Goal: Transaction & Acquisition: Purchase product/service

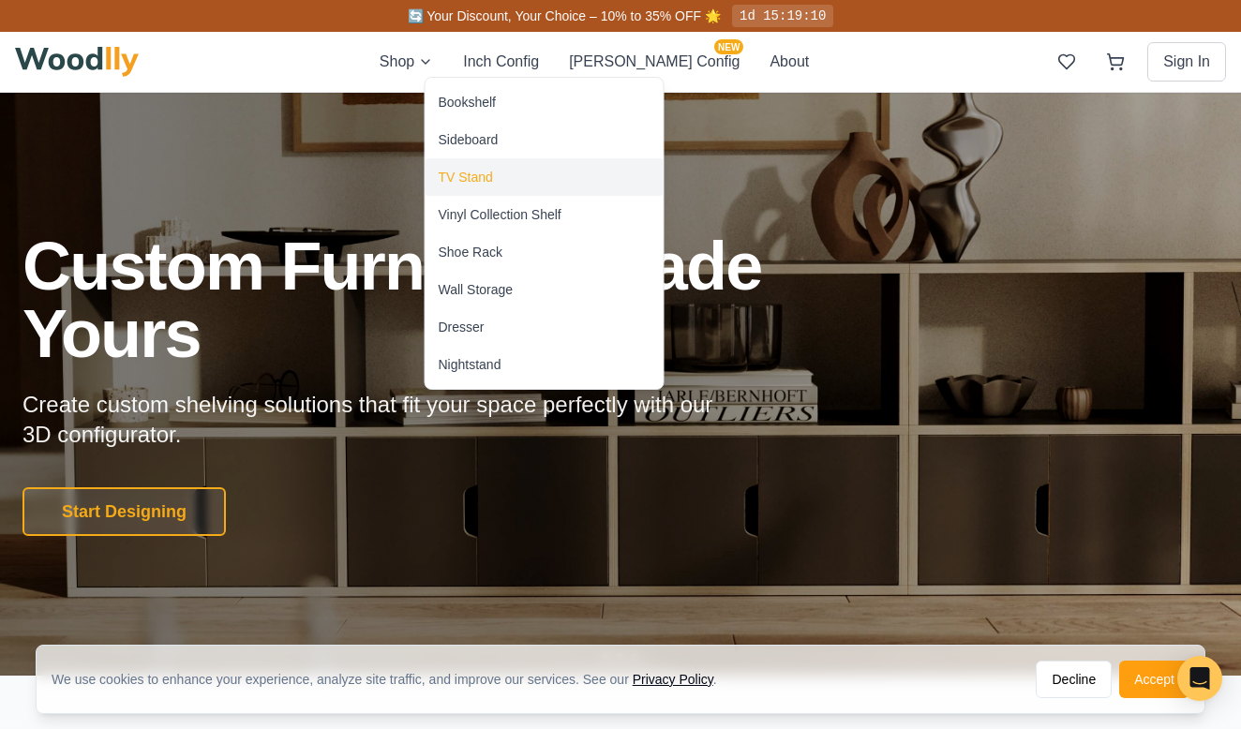
click at [458, 175] on div "TV Stand" at bounding box center [466, 177] width 54 height 19
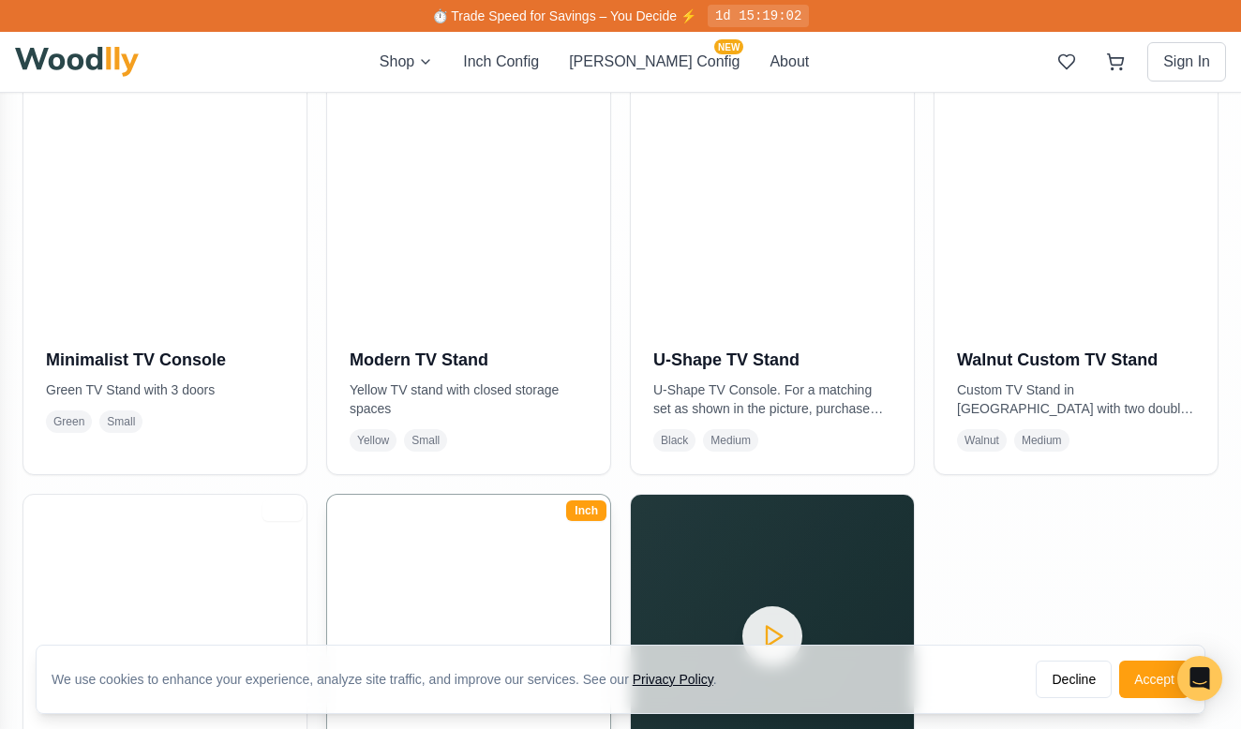
scroll to position [453, 0]
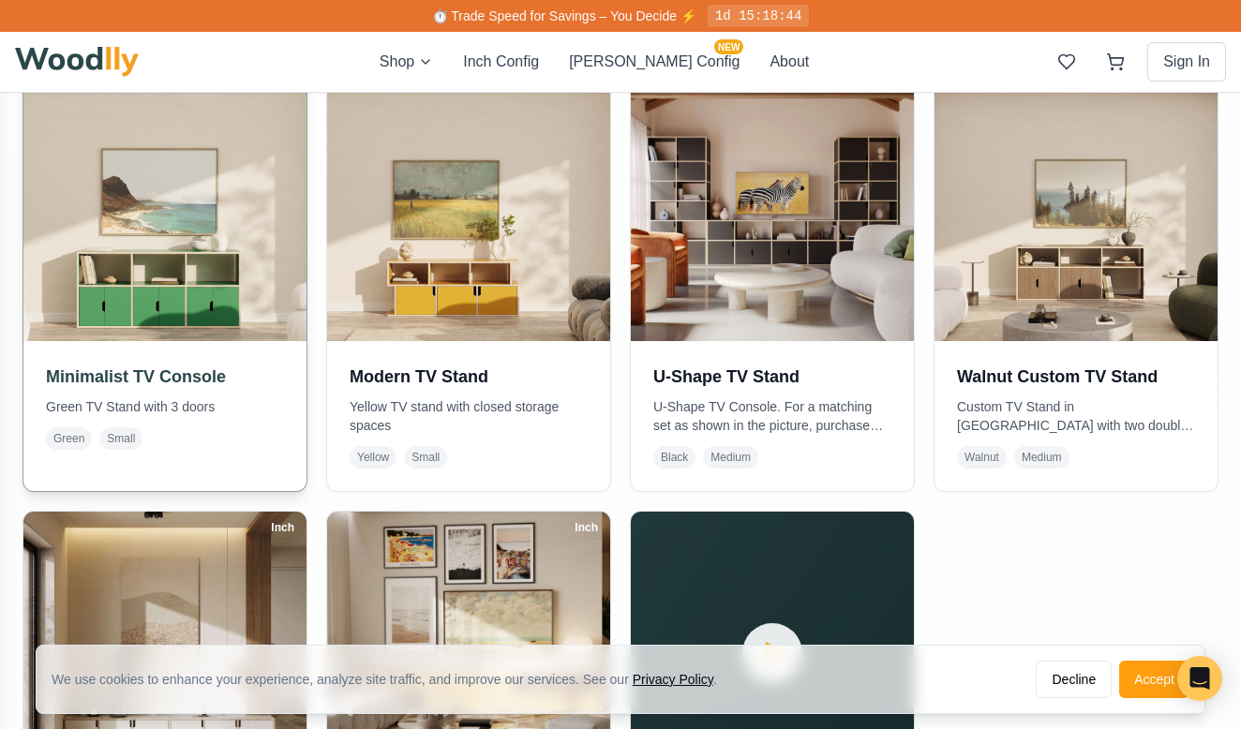
click at [166, 310] on img at bounding box center [164, 199] width 297 height 297
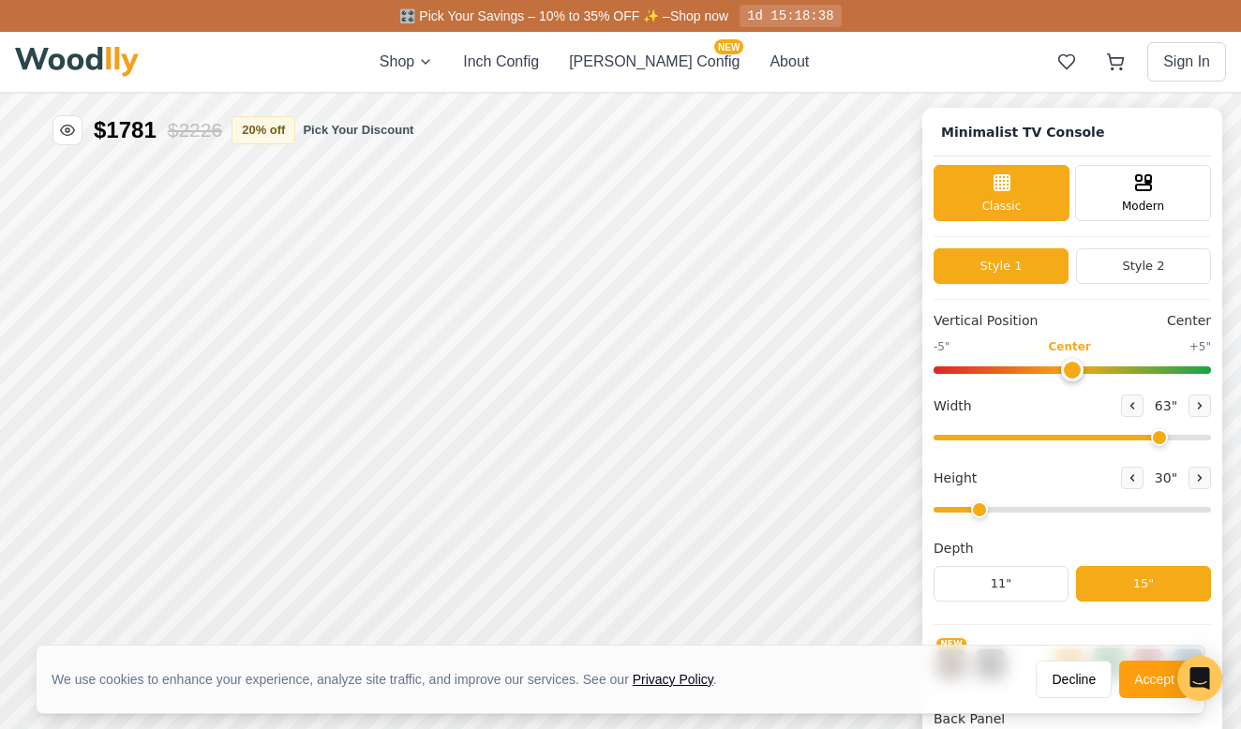
type input "63"
type input "2"
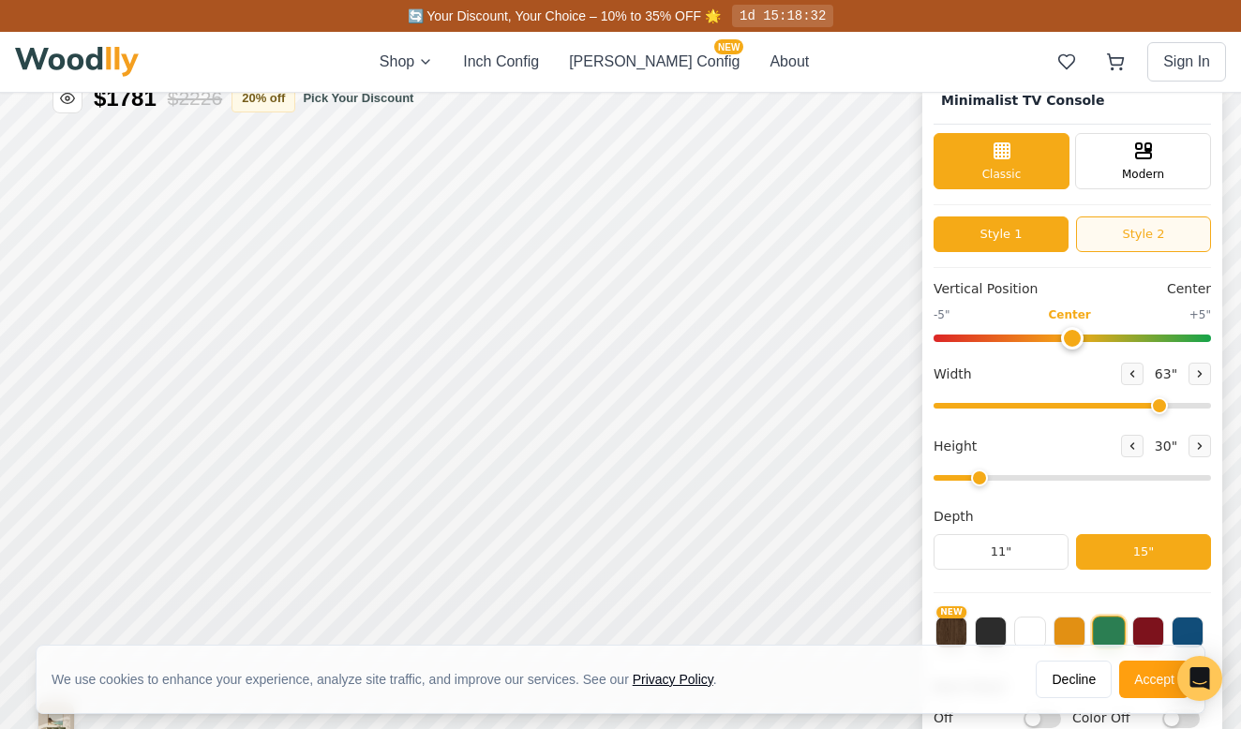
click at [1117, 224] on button "Style 2" at bounding box center [1143, 235] width 135 height 36
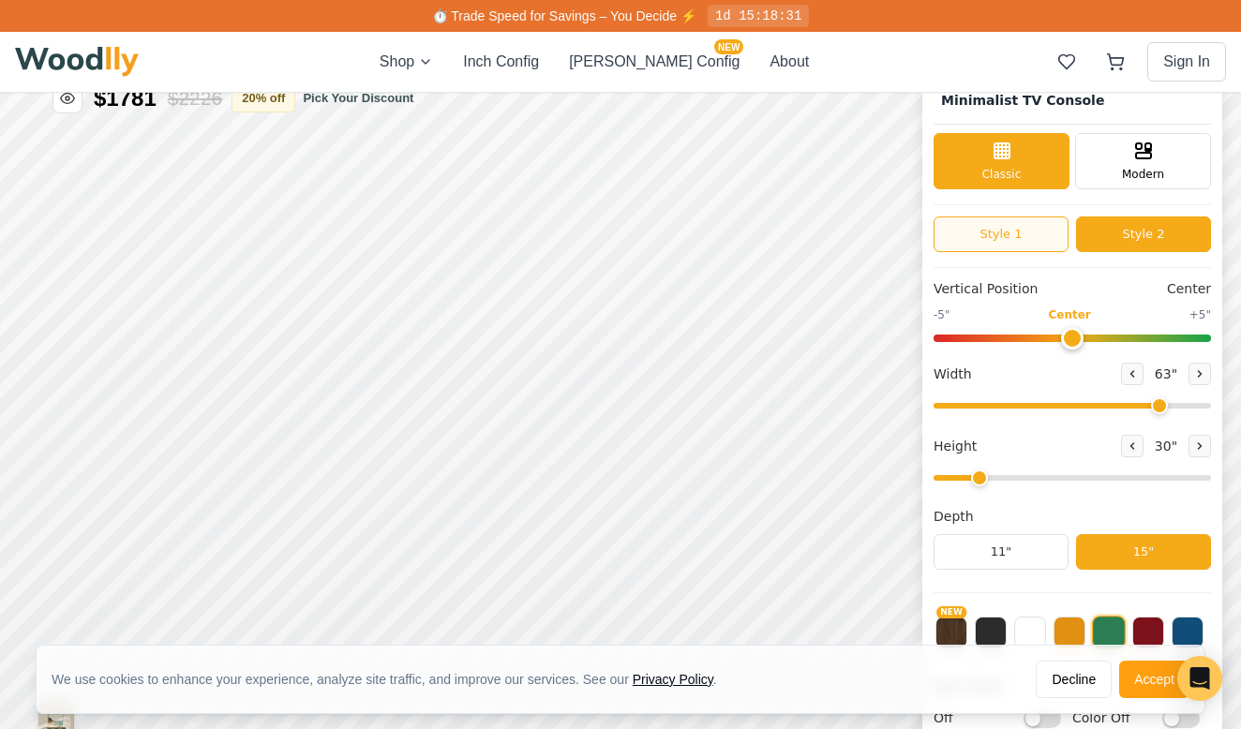
click at [1014, 238] on button "Style 1" at bounding box center [1001, 235] width 135 height 36
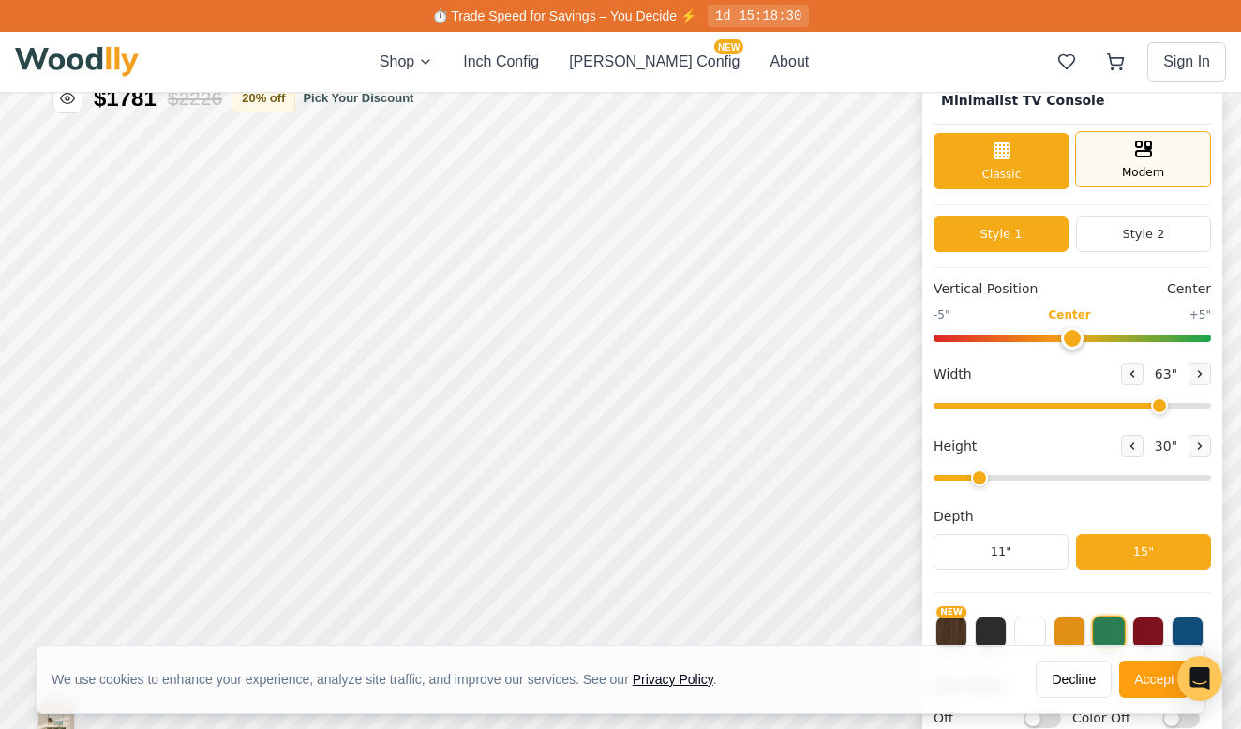
click at [1129, 169] on span "Modern" at bounding box center [1143, 172] width 42 height 17
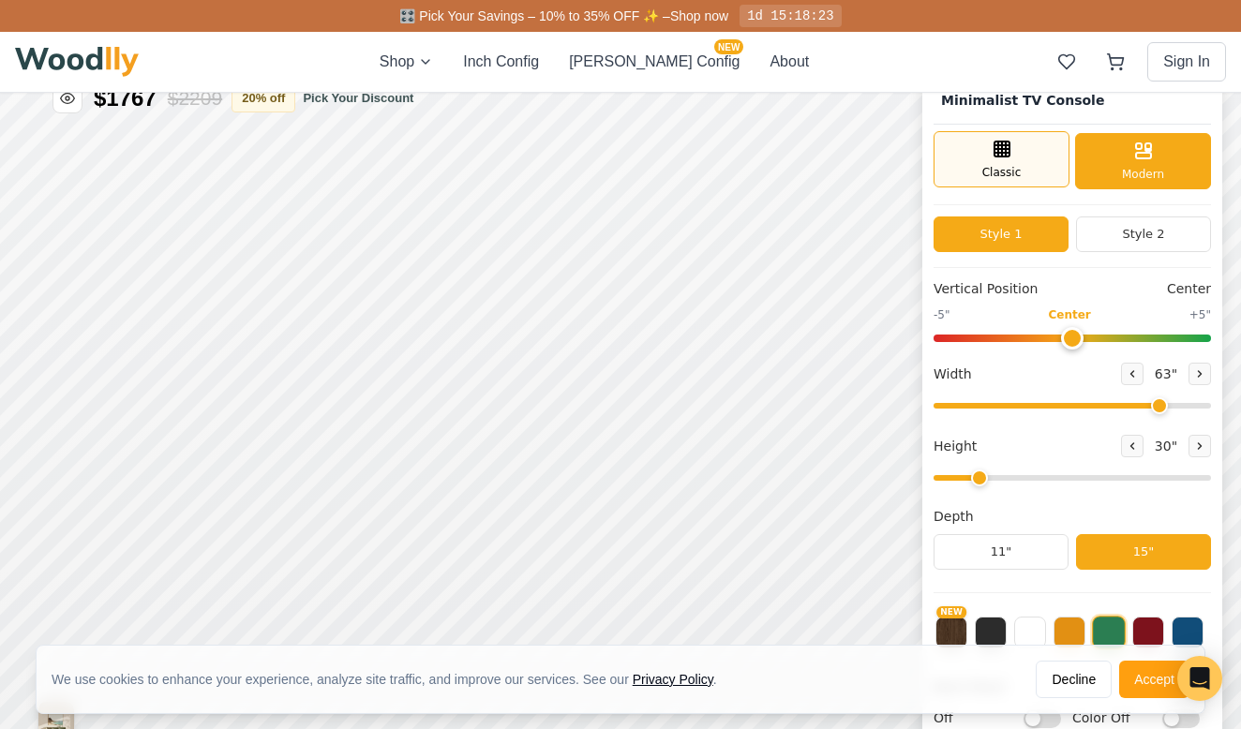
click at [1005, 170] on span "Classic" at bounding box center [1001, 172] width 39 height 17
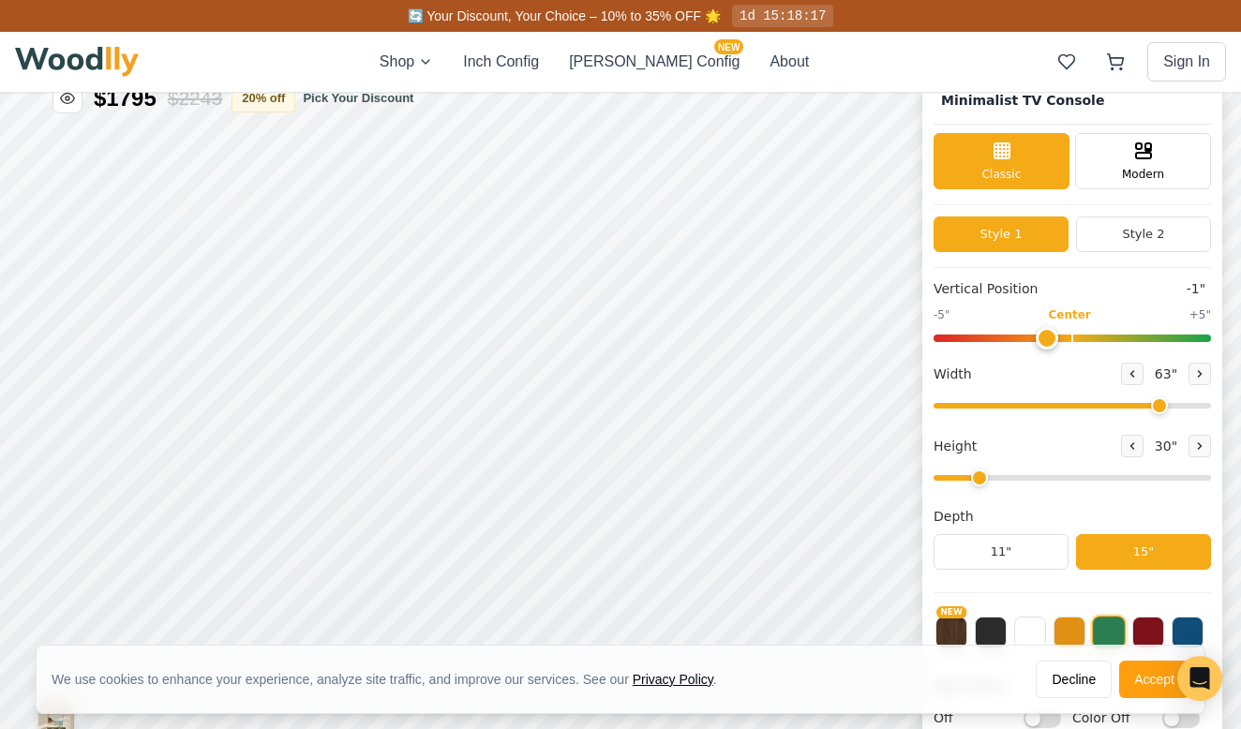
type input "0"
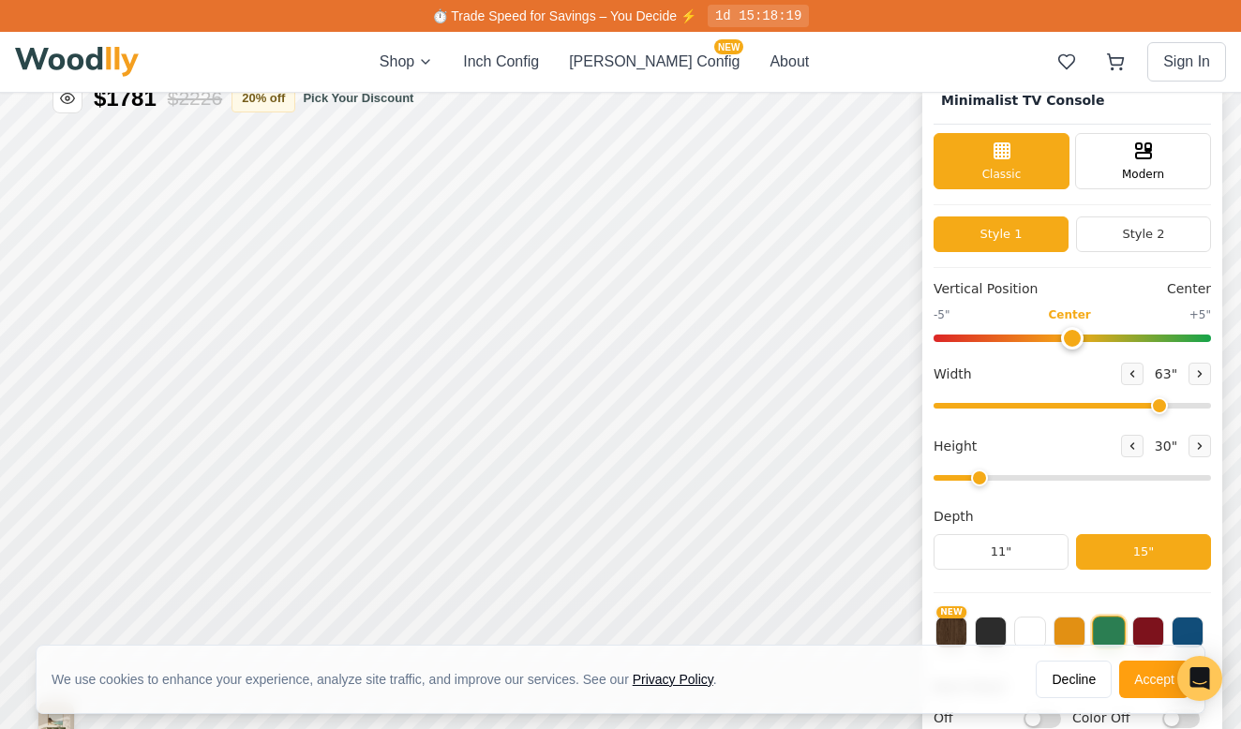
click at [1063, 337] on input "range" at bounding box center [1072, 338] width 277 height 7
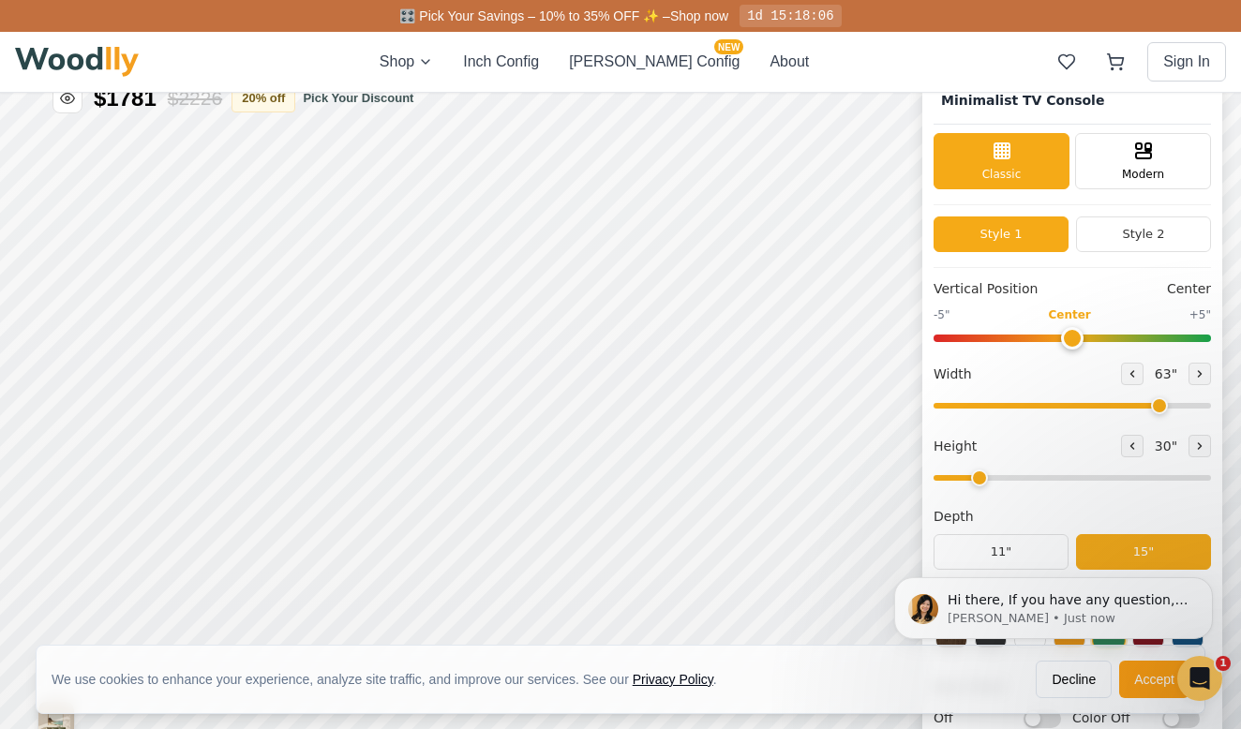
scroll to position [6, 0]
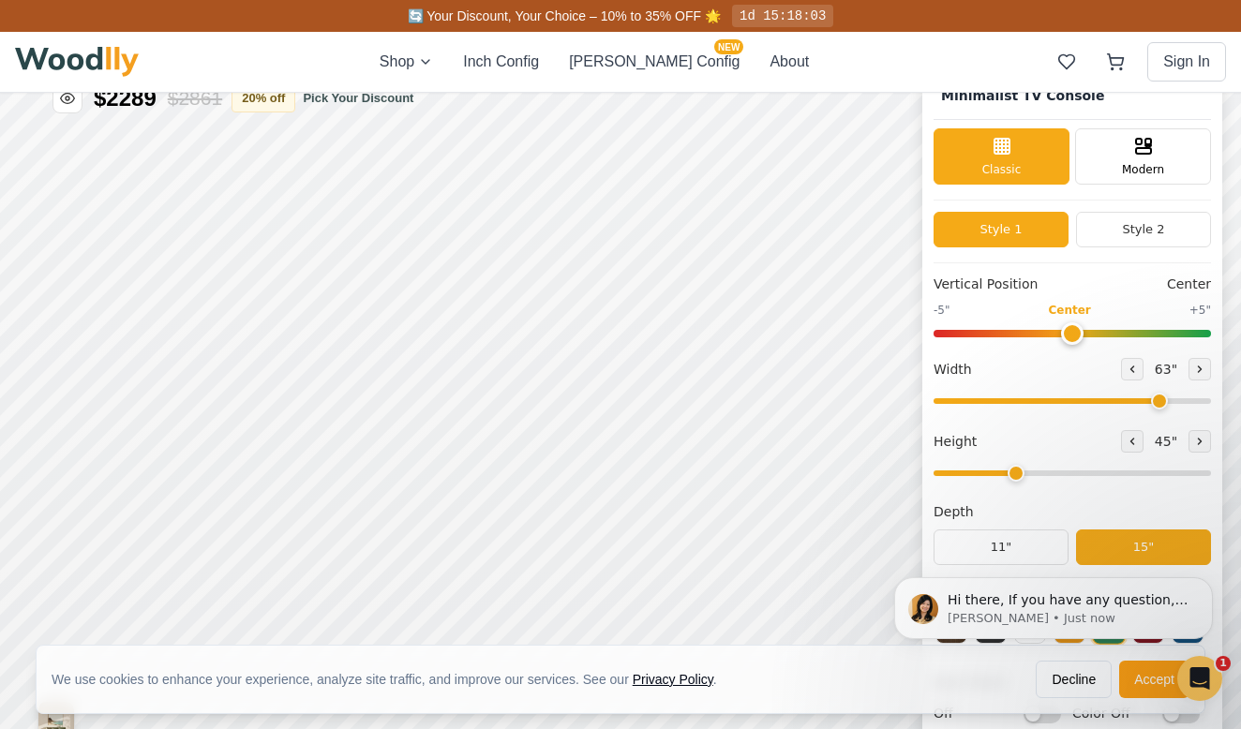
type input "2"
click at [984, 471] on input "range" at bounding box center [1072, 474] width 277 height 6
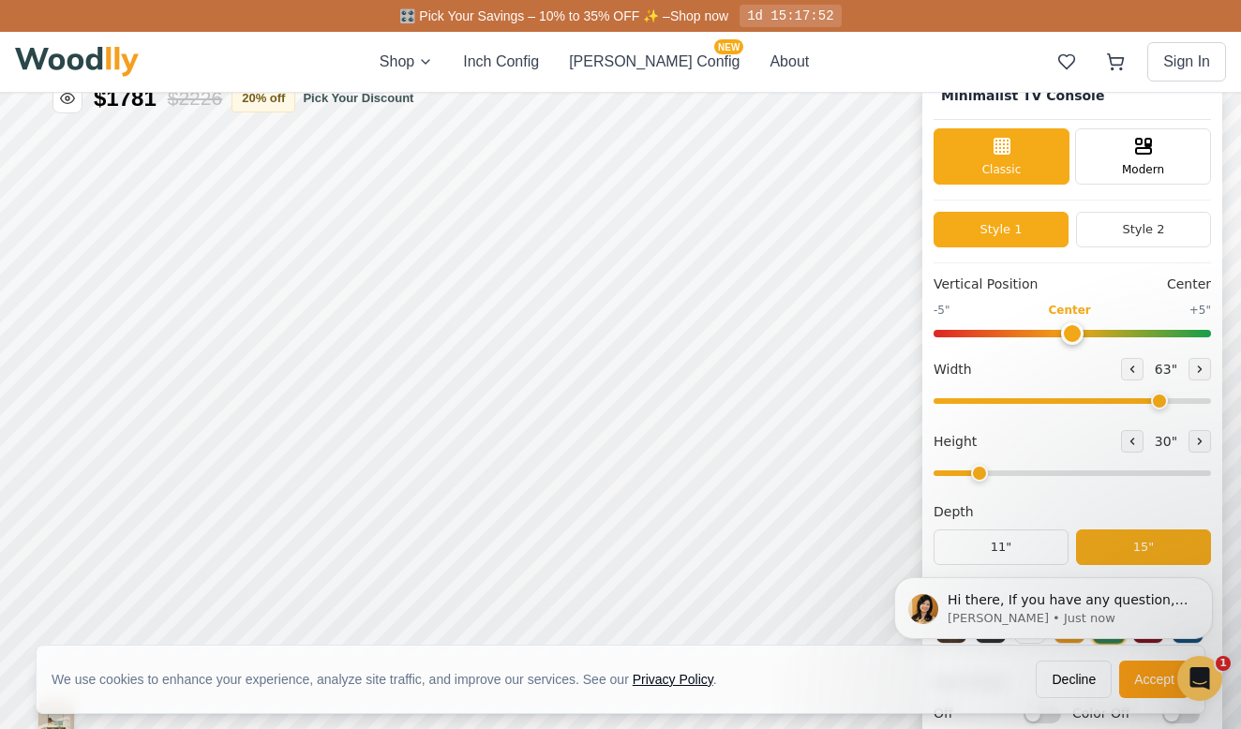
click at [1154, 409] on div "Width 63 "" at bounding box center [1072, 384] width 277 height 53
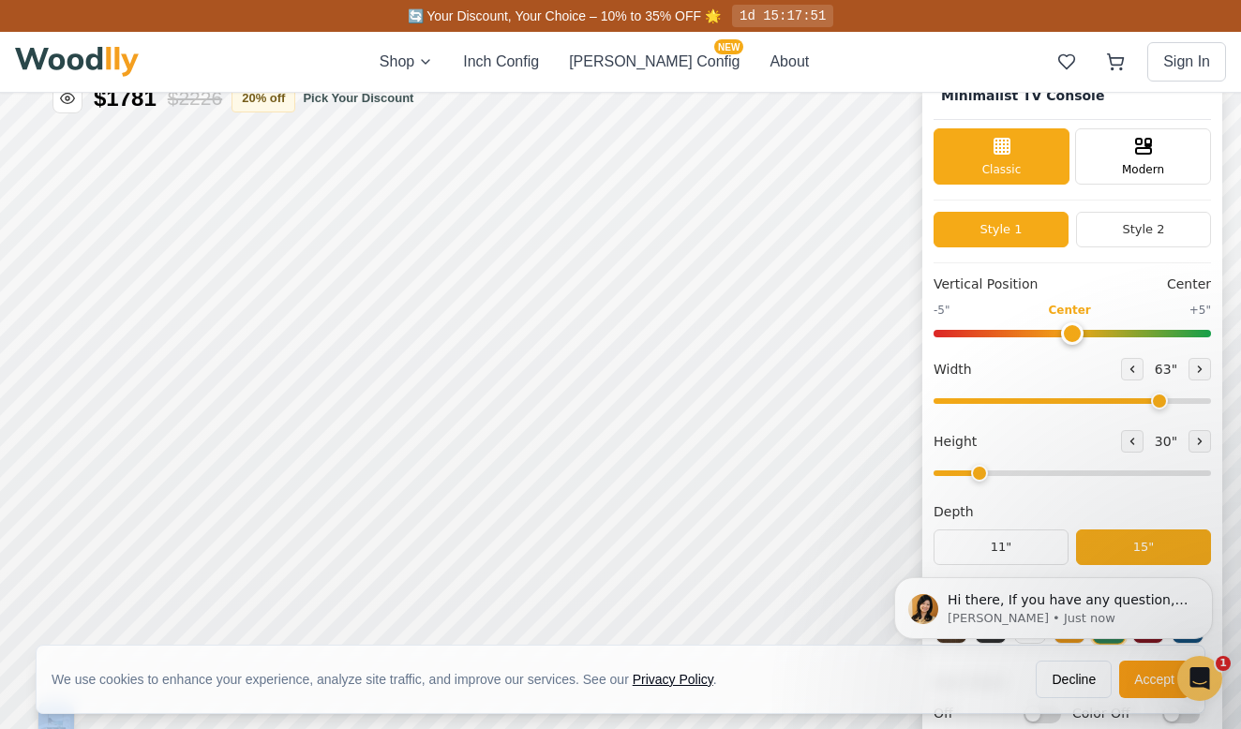
drag, startPoint x: 1154, startPoint y: 409, endPoint x: 1134, endPoint y: 401, distance: 21.1
click at [1133, 402] on div "Width 63 "" at bounding box center [1072, 384] width 277 height 53
type input "60"
click at [1143, 399] on input "range" at bounding box center [1072, 401] width 277 height 6
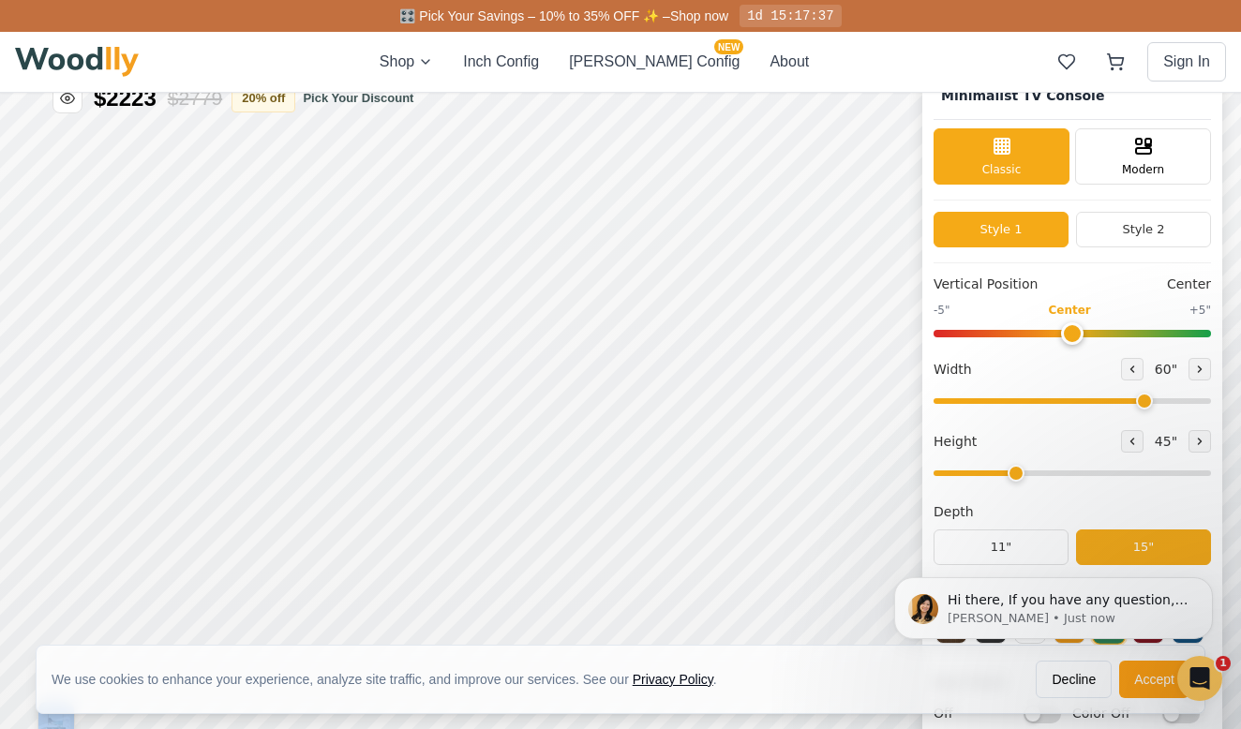
type input "2"
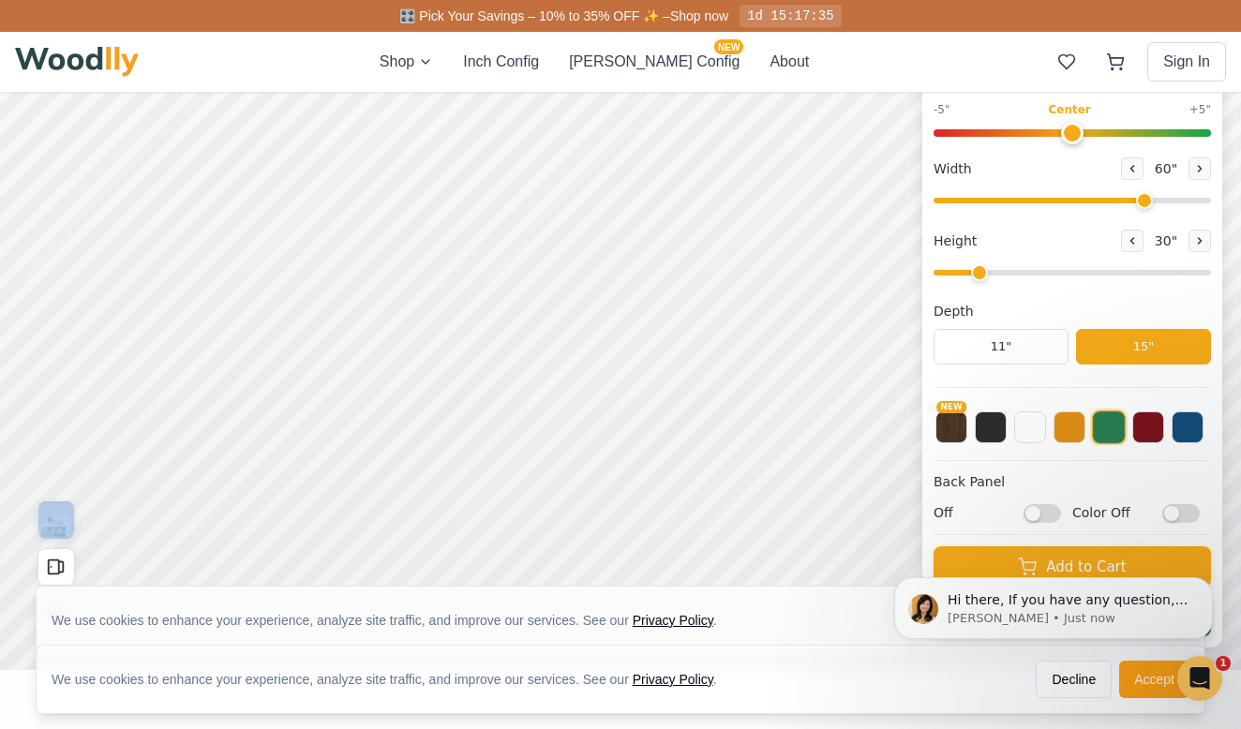
scroll to position [0, 0]
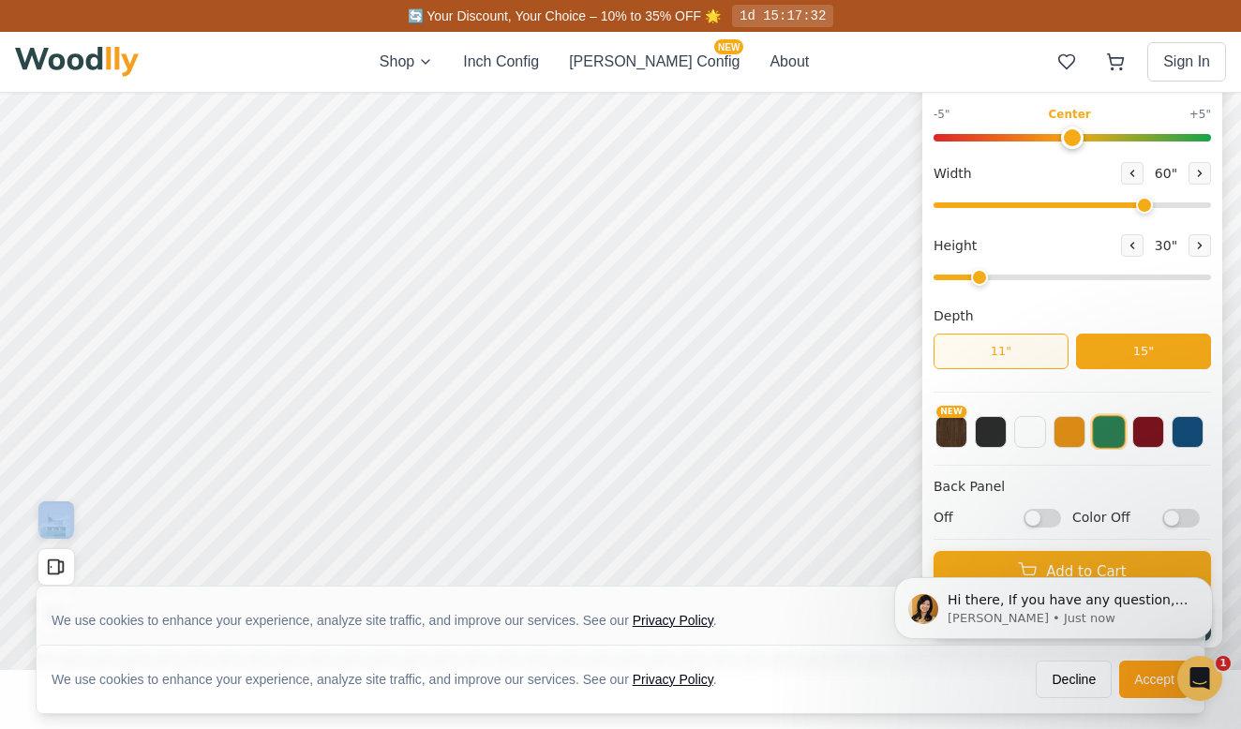
click at [999, 352] on button "11"" at bounding box center [1001, 352] width 135 height 36
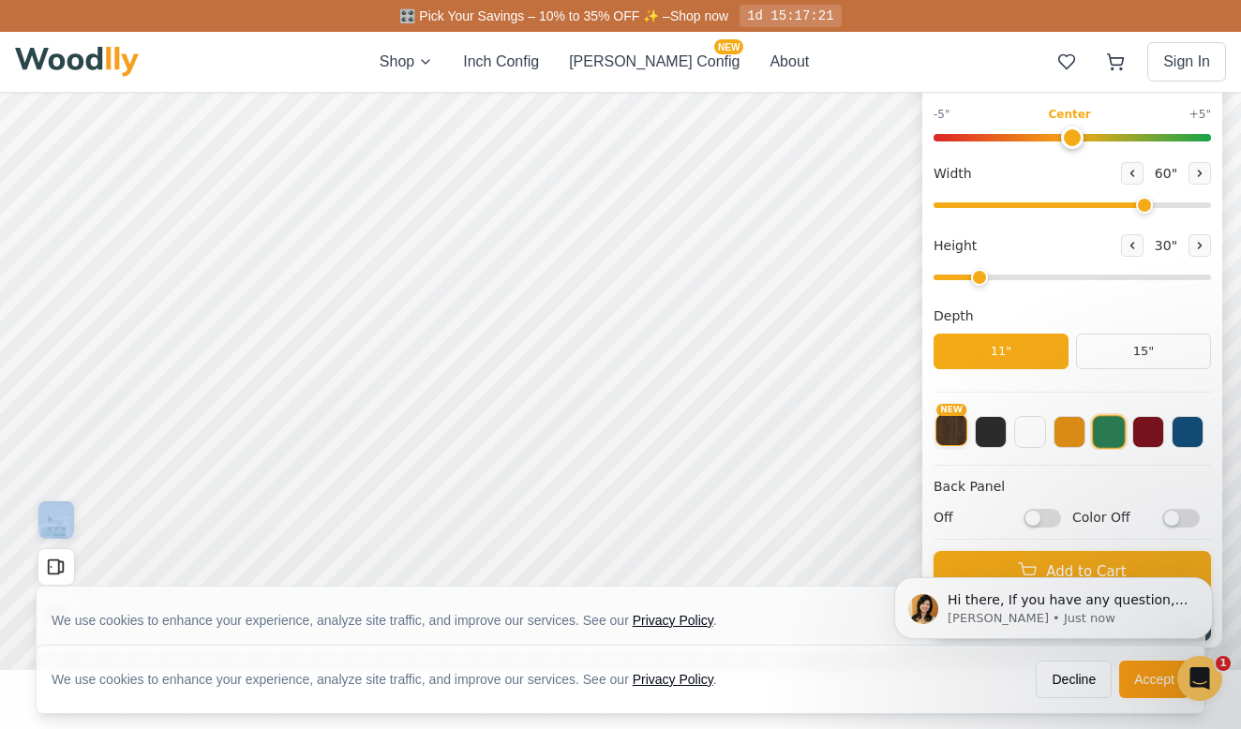
click at [951, 421] on button "NEW" at bounding box center [952, 430] width 32 height 32
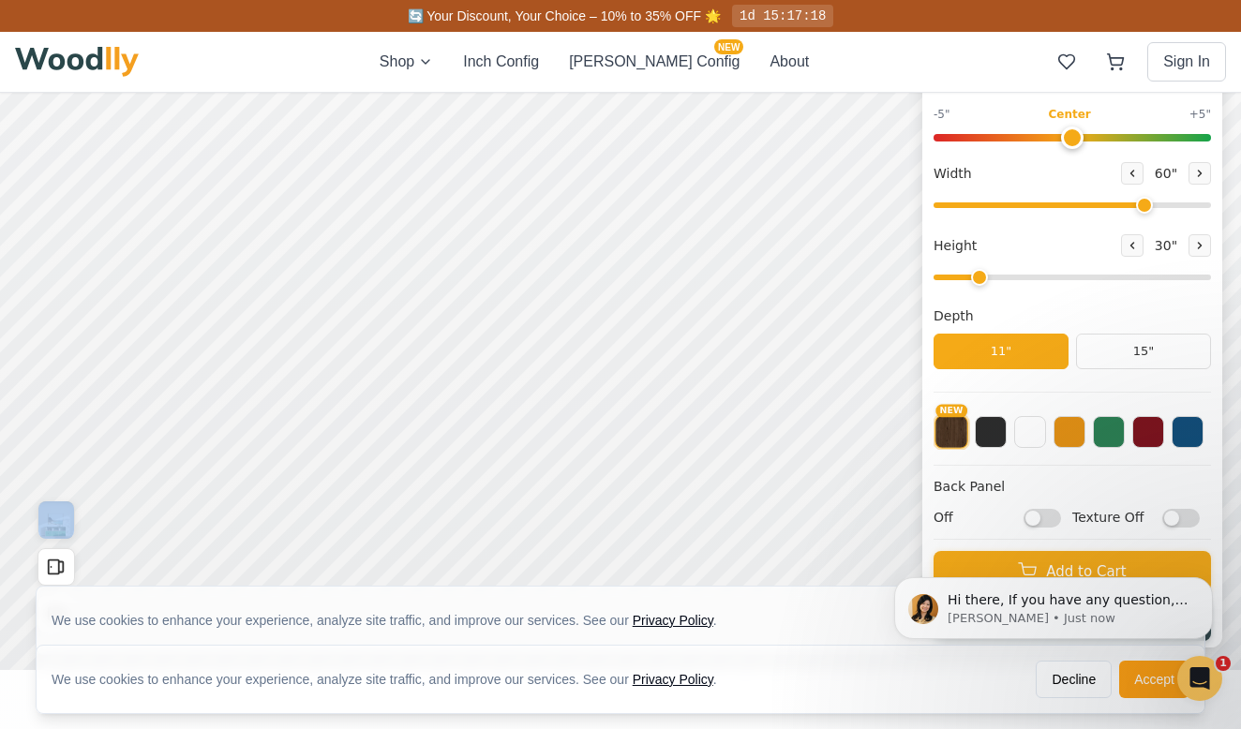
scroll to position [6, 0]
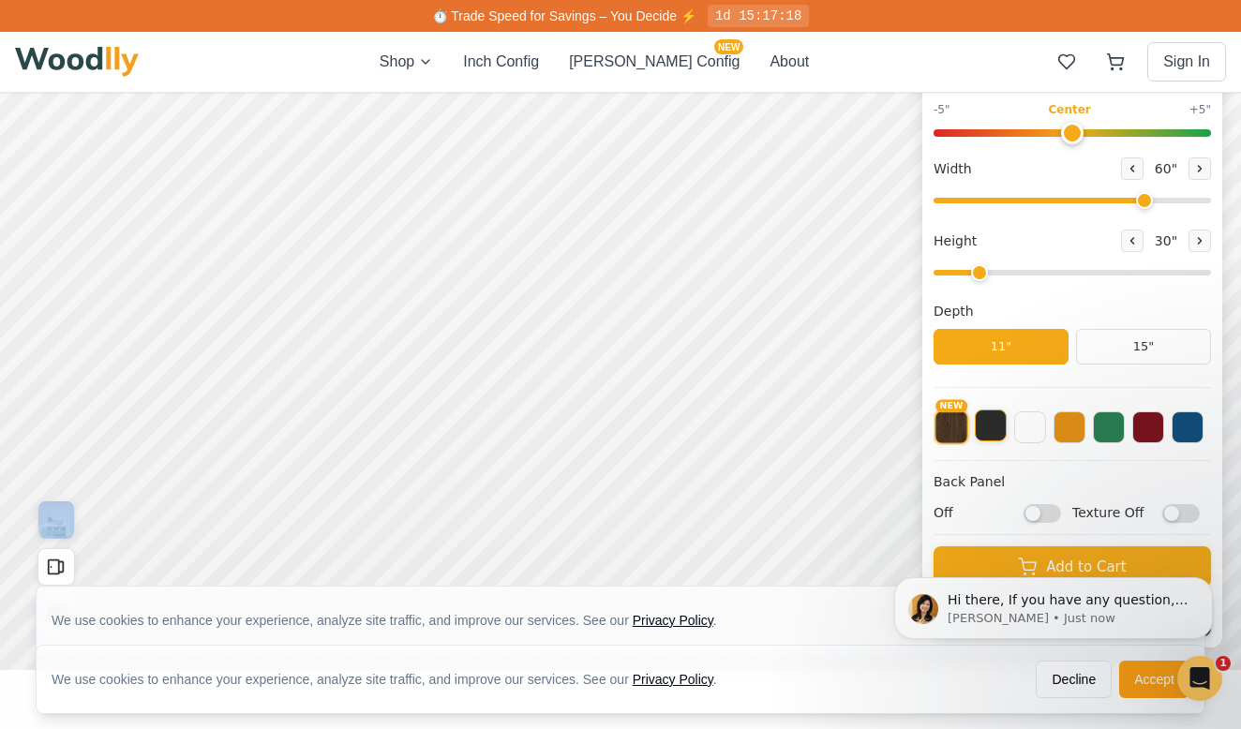
click at [980, 428] on button at bounding box center [991, 426] width 32 height 32
click at [979, 427] on button at bounding box center [991, 428] width 34 height 34
click at [1027, 427] on button at bounding box center [1030, 426] width 32 height 32
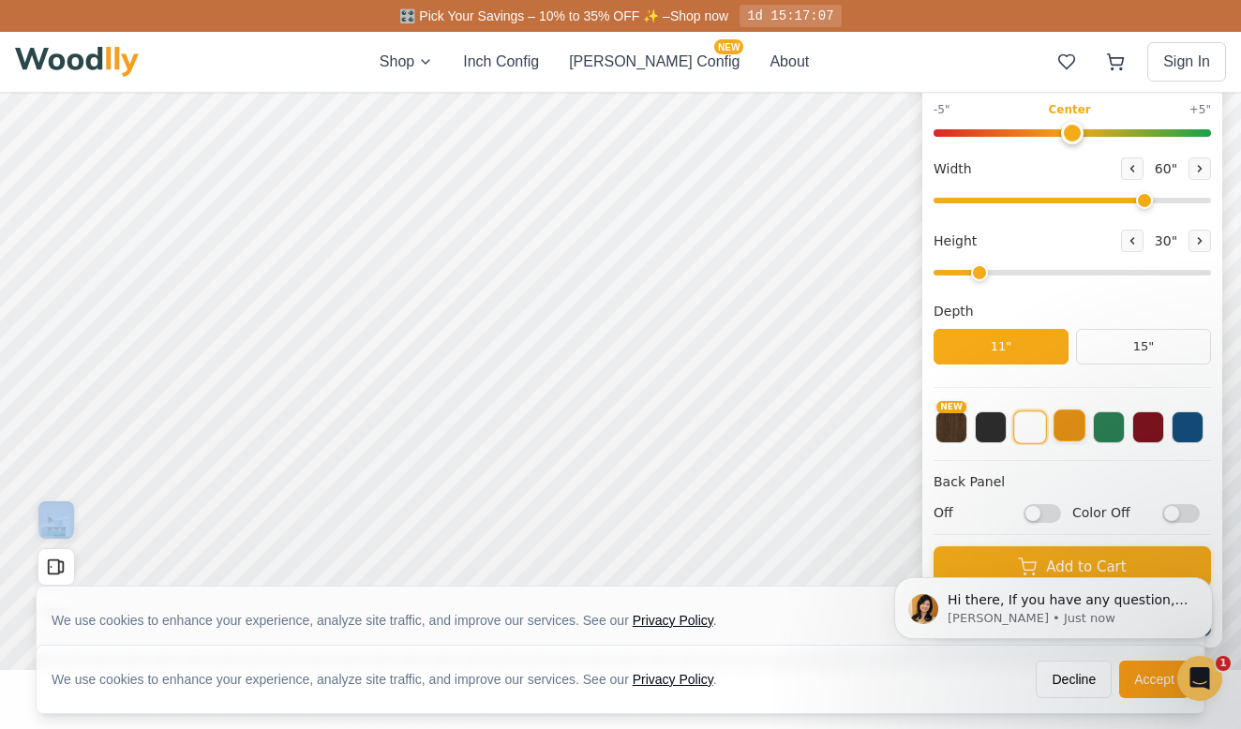
click at [1062, 433] on button at bounding box center [1070, 426] width 32 height 32
click at [1111, 430] on button at bounding box center [1109, 426] width 32 height 32
click at [1151, 432] on button at bounding box center [1148, 426] width 32 height 32
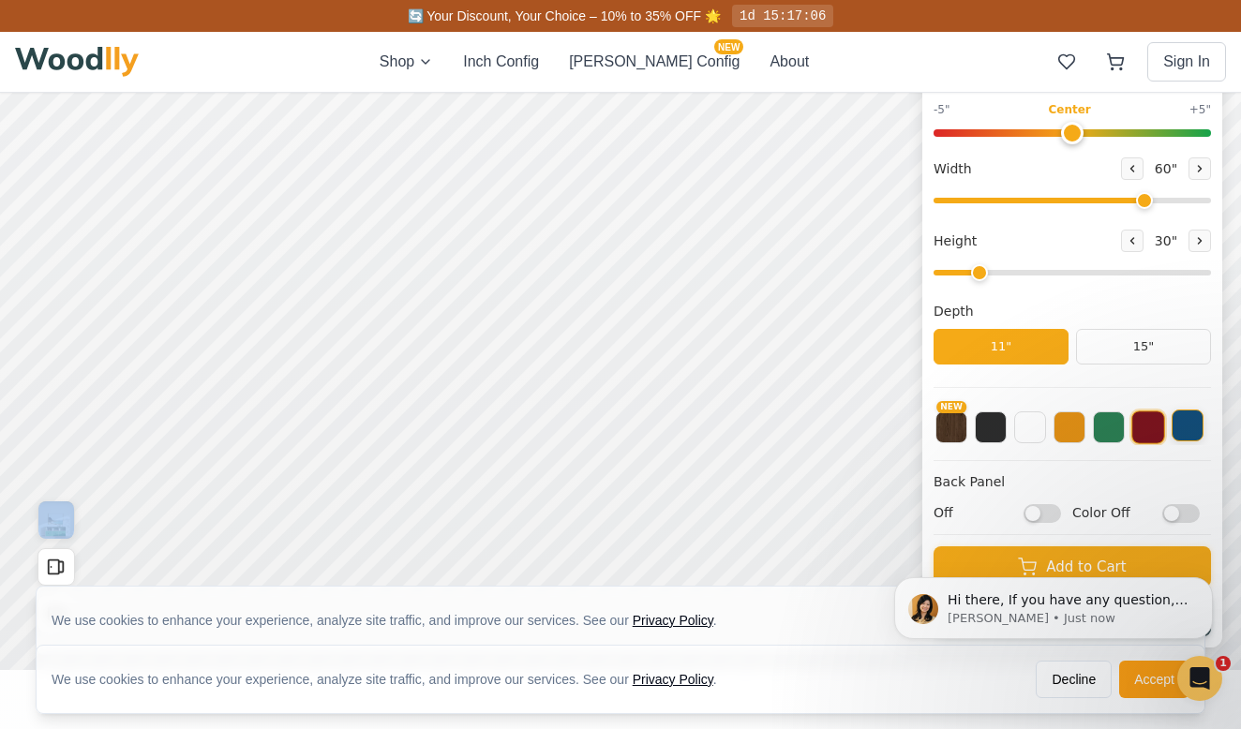
click at [1189, 432] on button at bounding box center [1188, 426] width 32 height 32
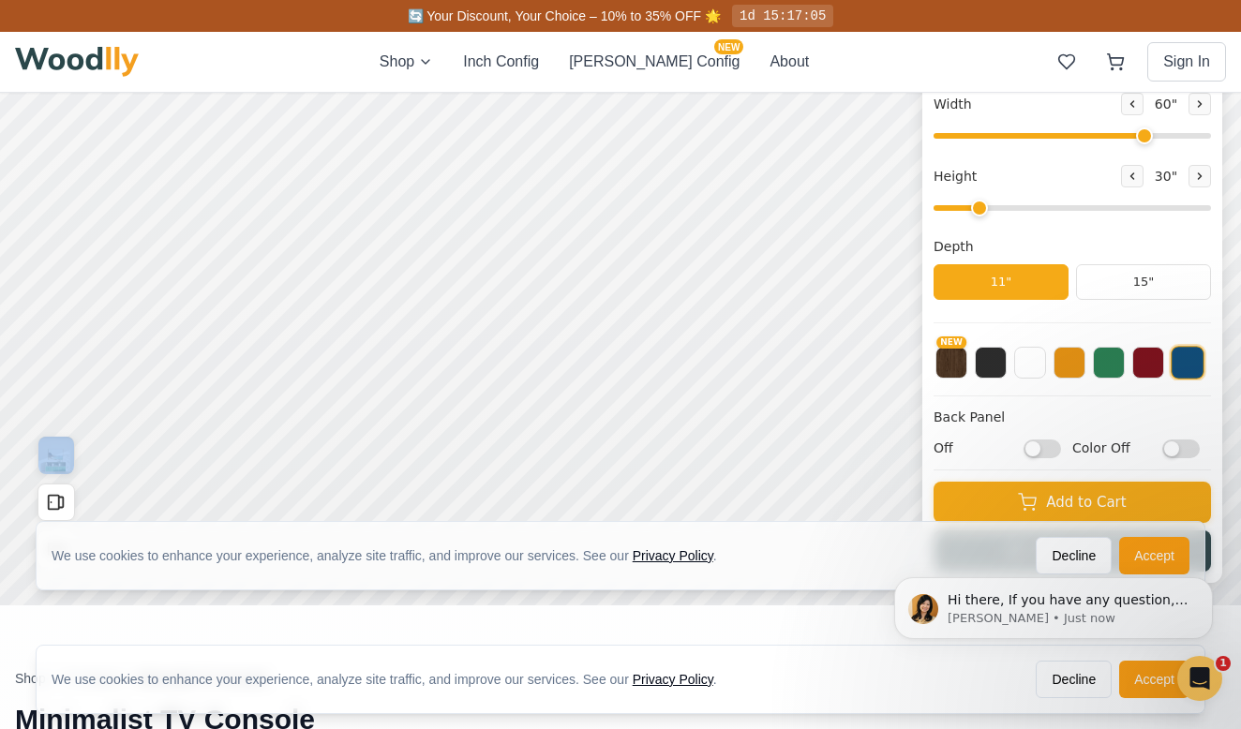
scroll to position [299, 0]
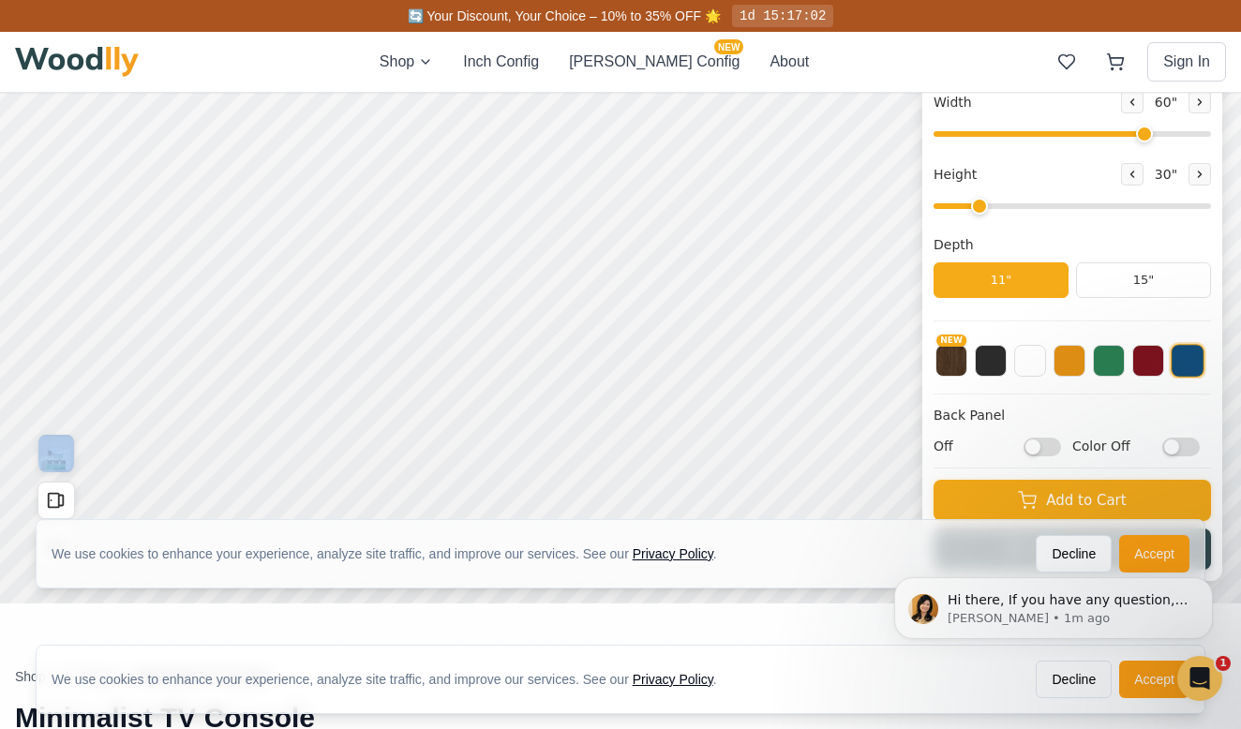
click at [1053, 449] on input "Off" at bounding box center [1042, 447] width 37 height 19
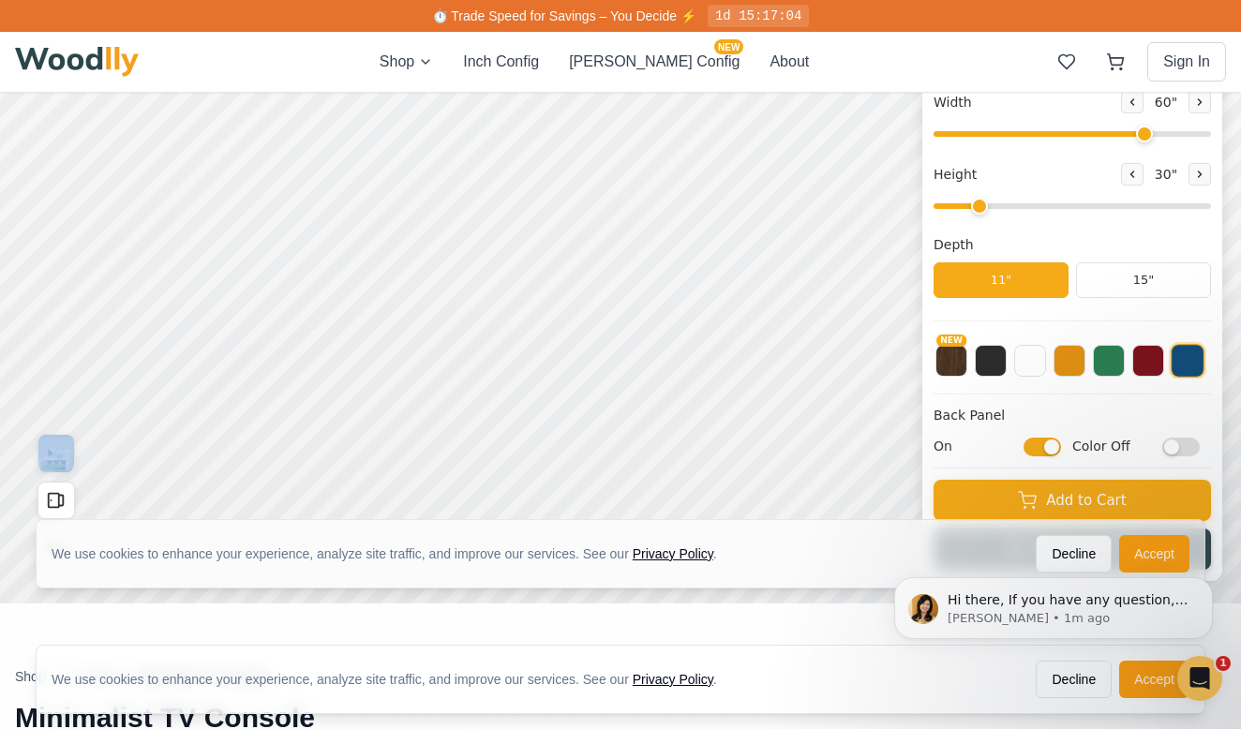
click at [1031, 445] on input "On" at bounding box center [1042, 447] width 37 height 19
checkbox input "false"
click at [1034, 355] on button at bounding box center [1030, 359] width 32 height 32
click at [944, 365] on button "NEW" at bounding box center [952, 359] width 32 height 32
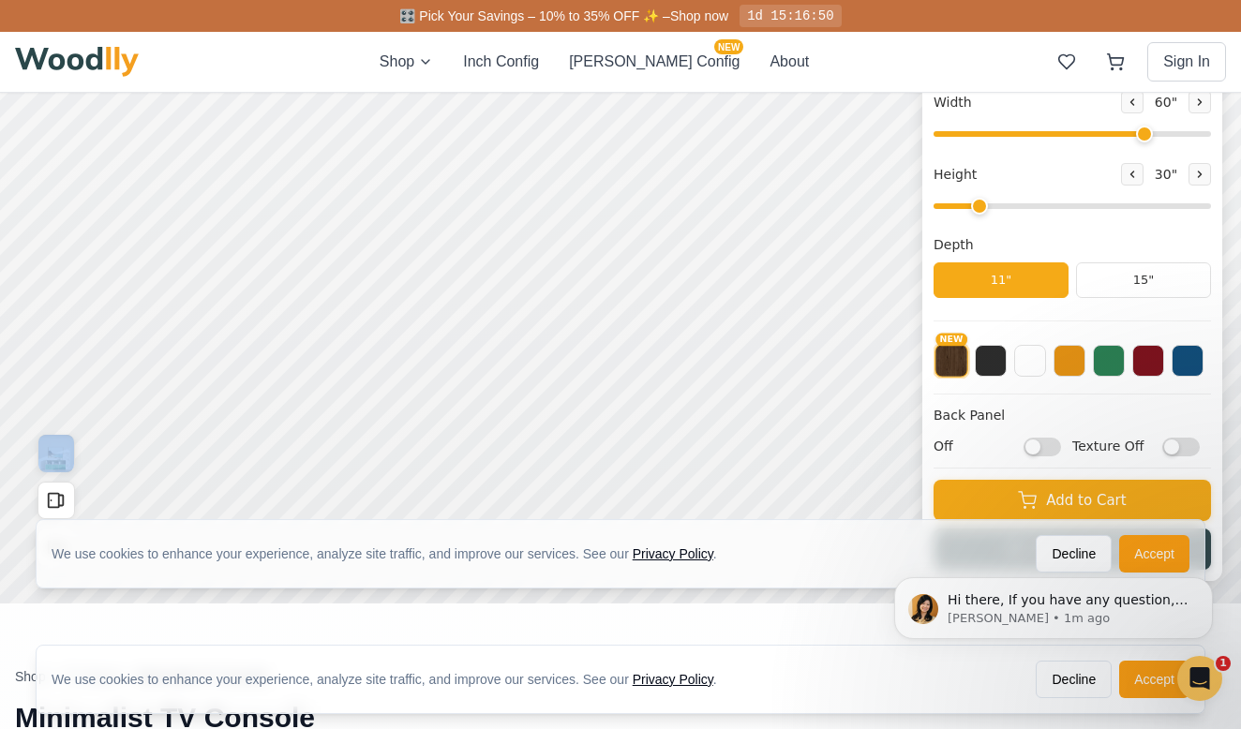
click at [1187, 445] on input "Texture Off" at bounding box center [1180, 447] width 37 height 19
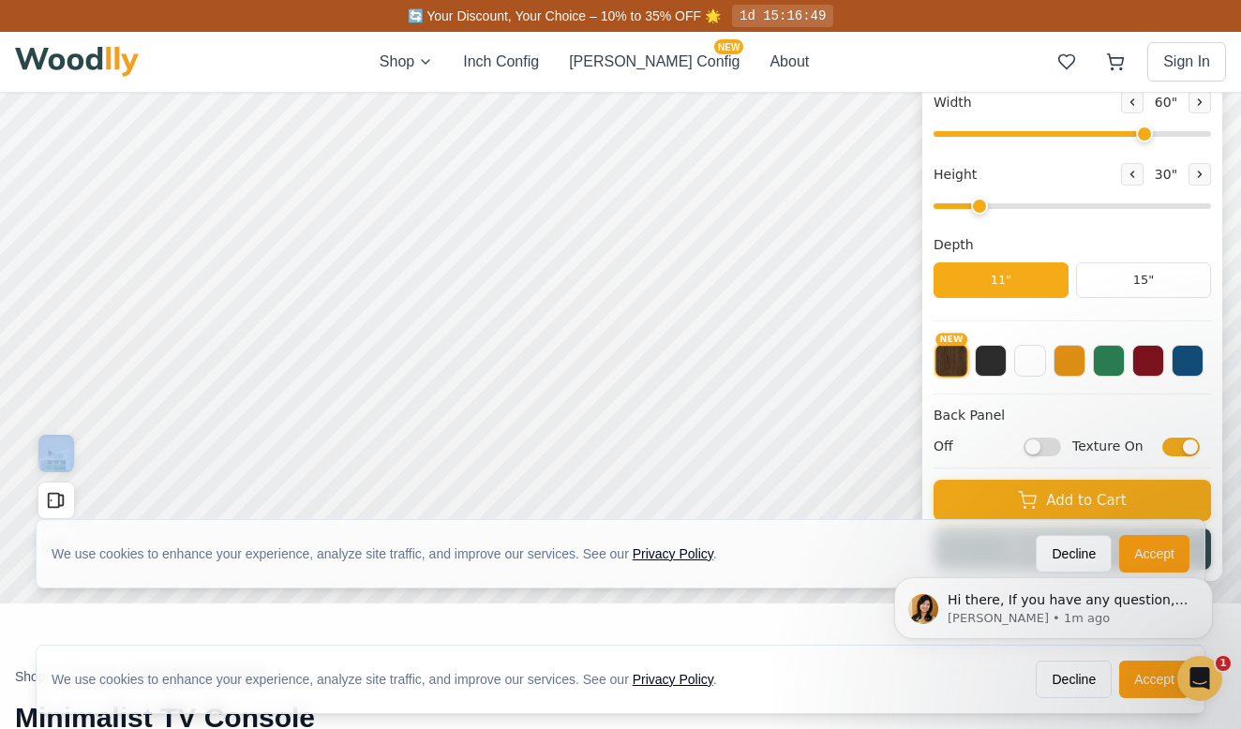
click at [1172, 447] on input "Texture On" at bounding box center [1180, 447] width 37 height 19
checkbox input "false"
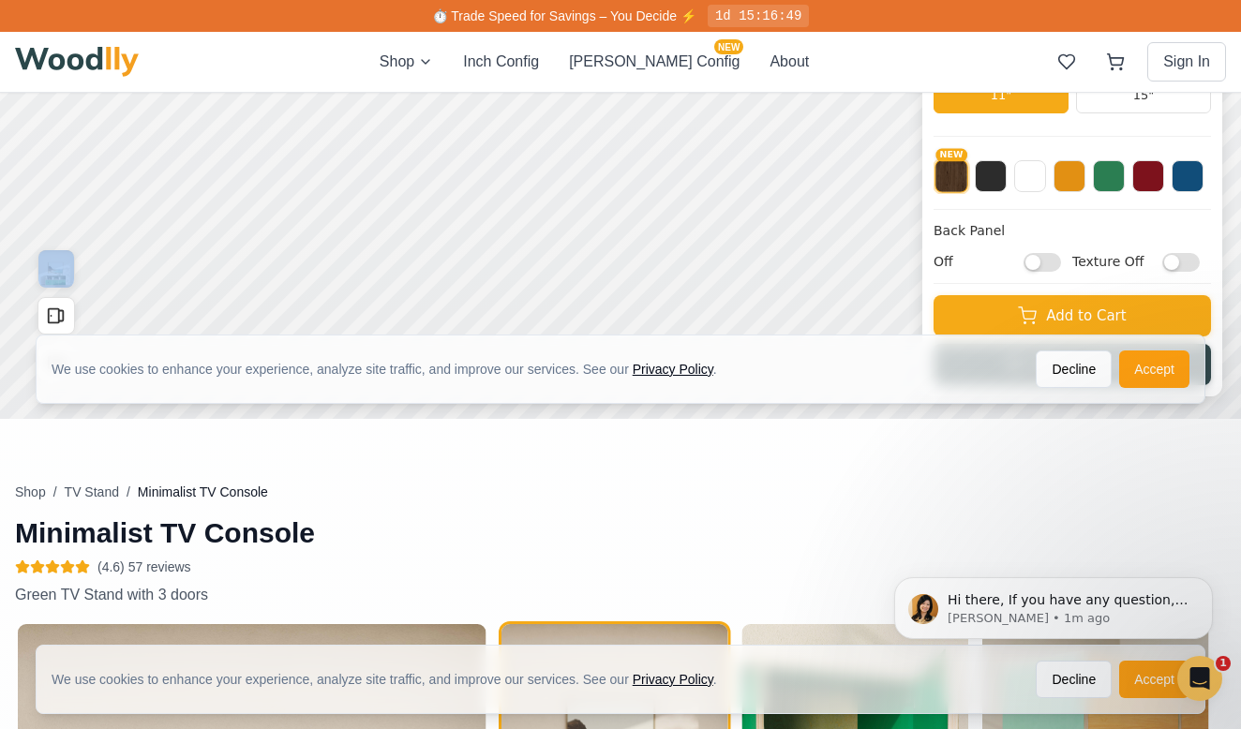
scroll to position [480, 0]
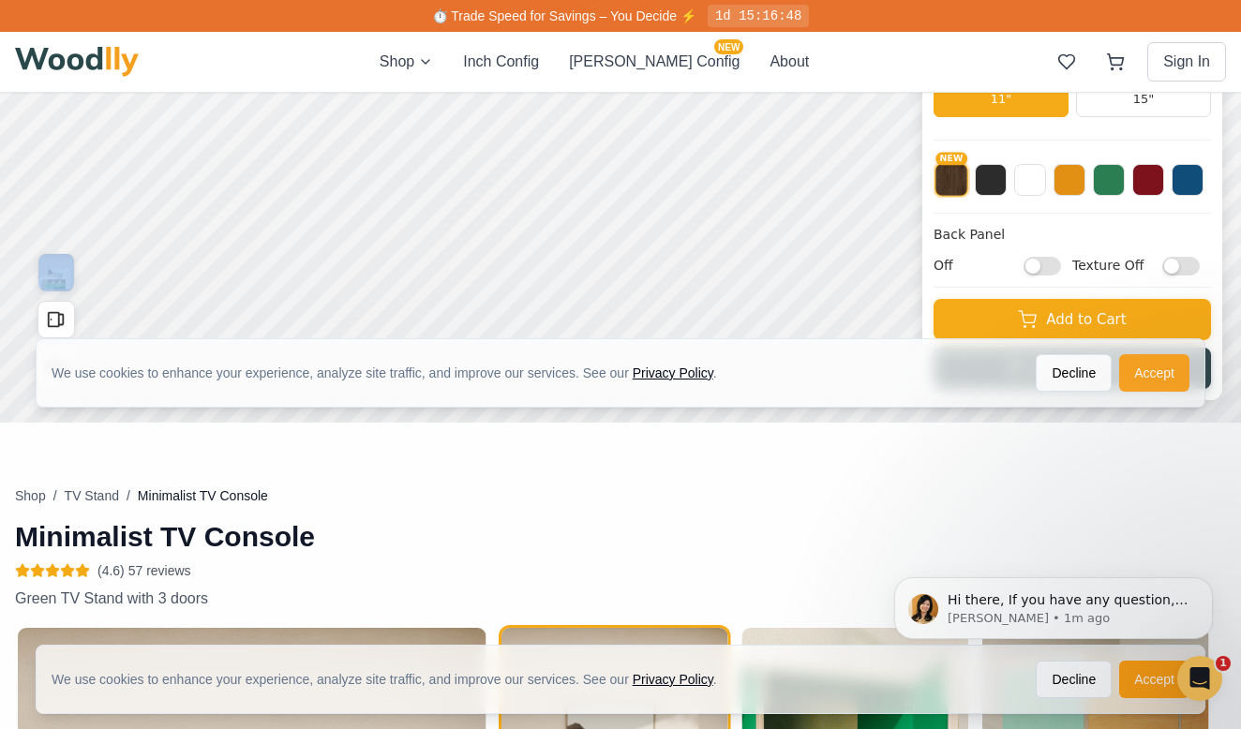
click at [1148, 375] on button "Accept" at bounding box center [1154, 372] width 70 height 37
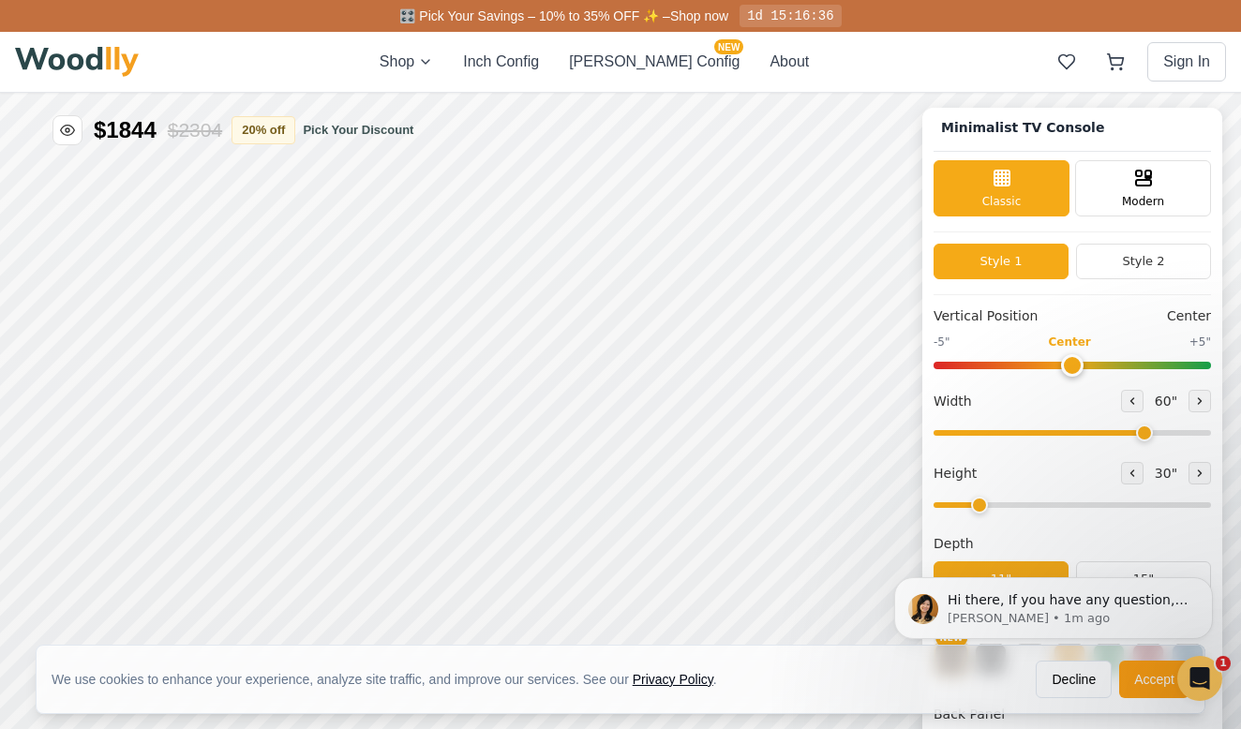
scroll to position [0, 0]
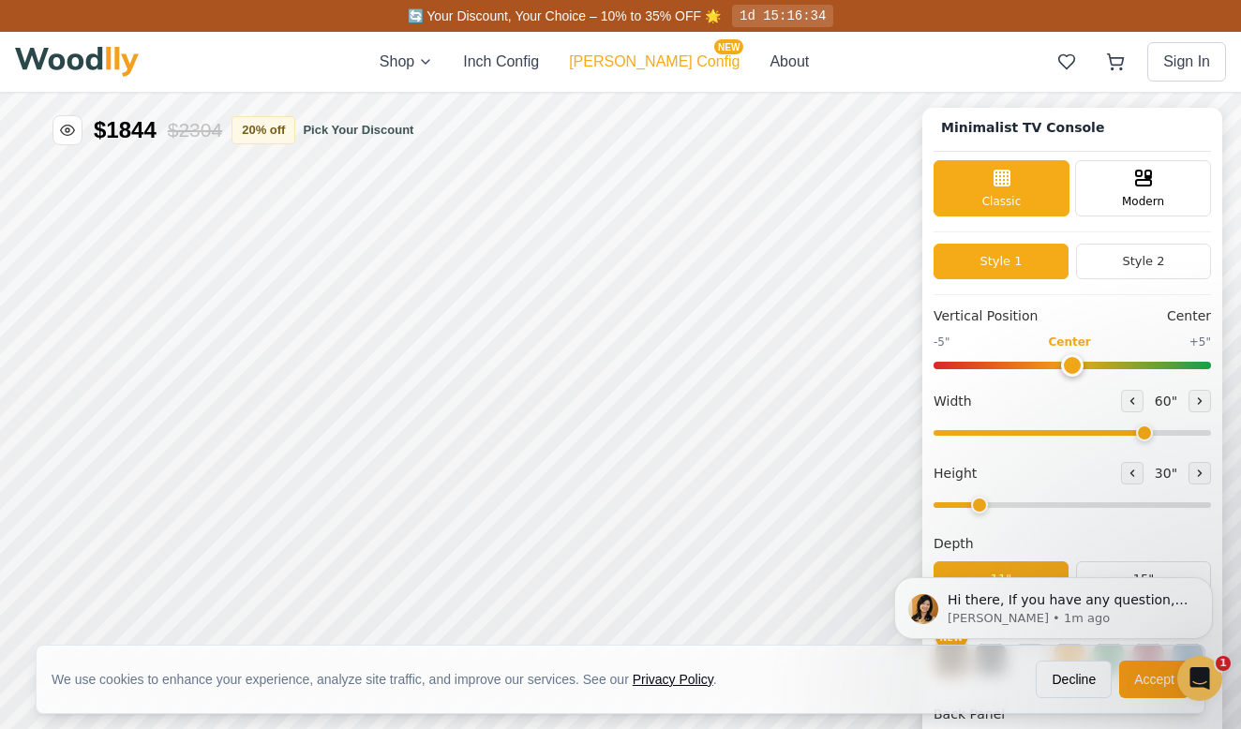
click at [633, 58] on button "[PERSON_NAME] Config NEW" at bounding box center [654, 62] width 171 height 22
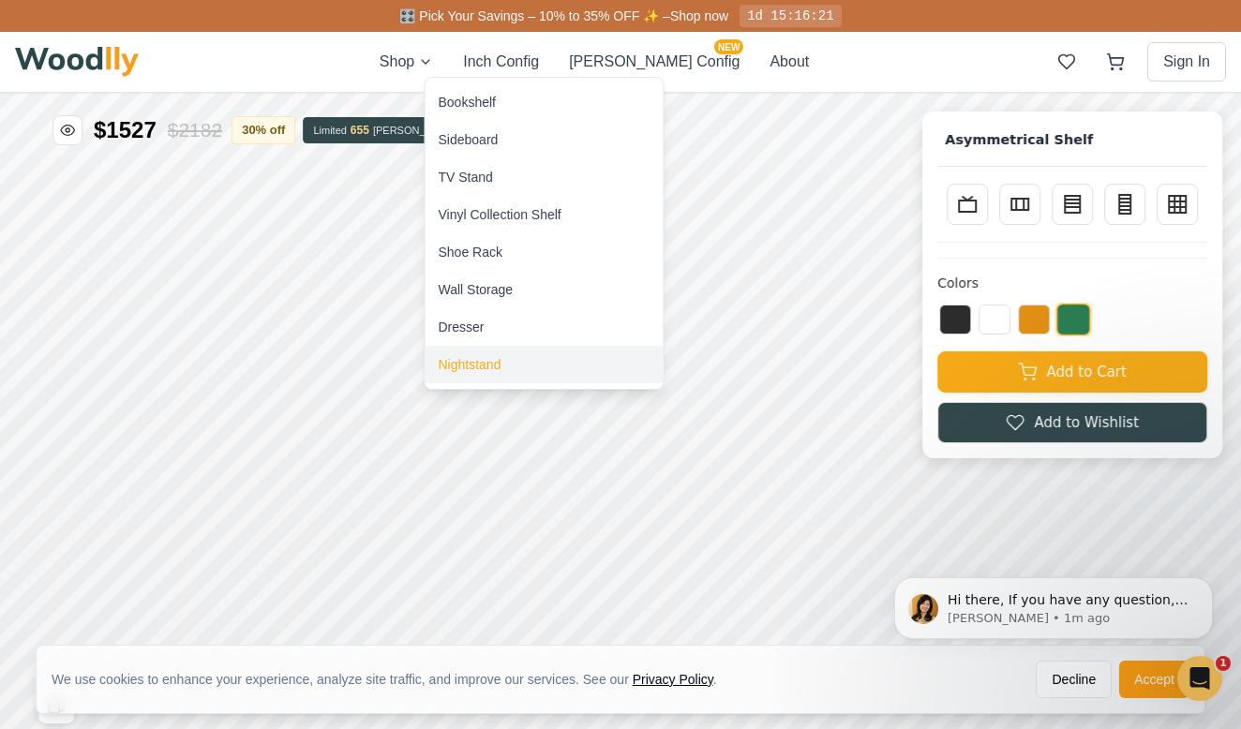
click at [453, 367] on div "Nightstand" at bounding box center [470, 364] width 63 height 19
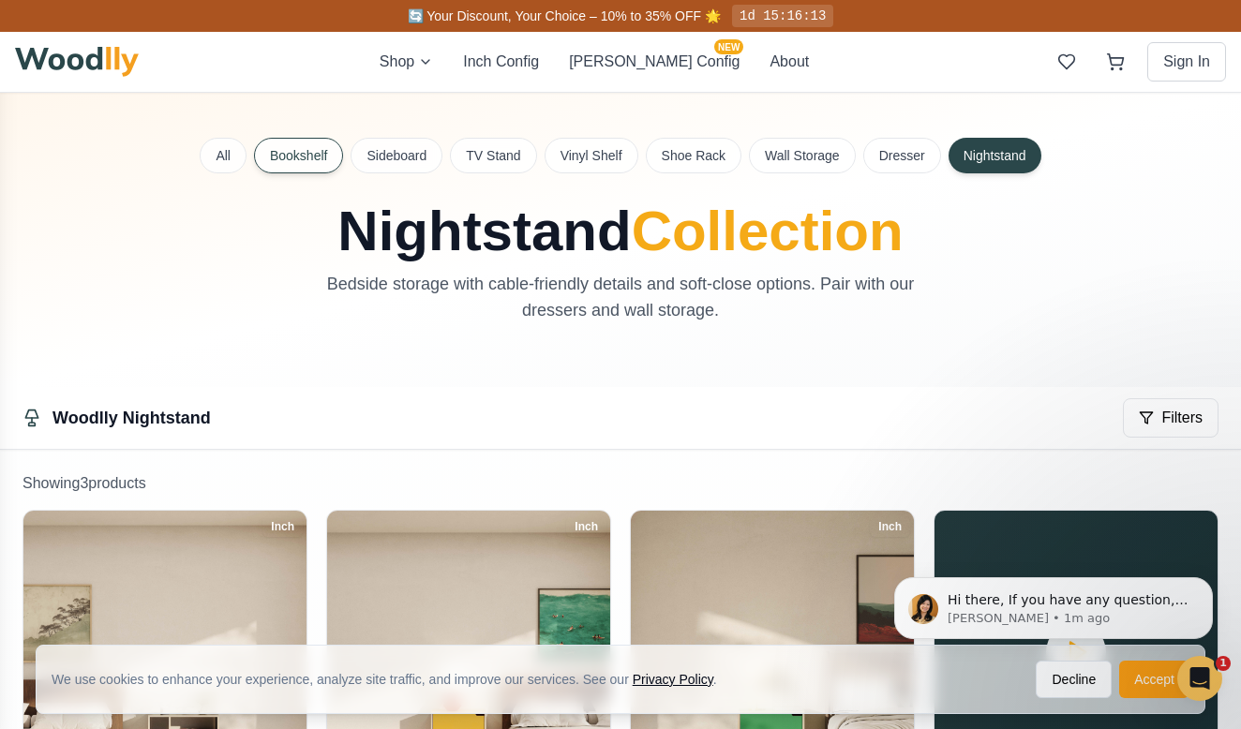
click at [299, 156] on button "Bookshelf" at bounding box center [298, 156] width 89 height 36
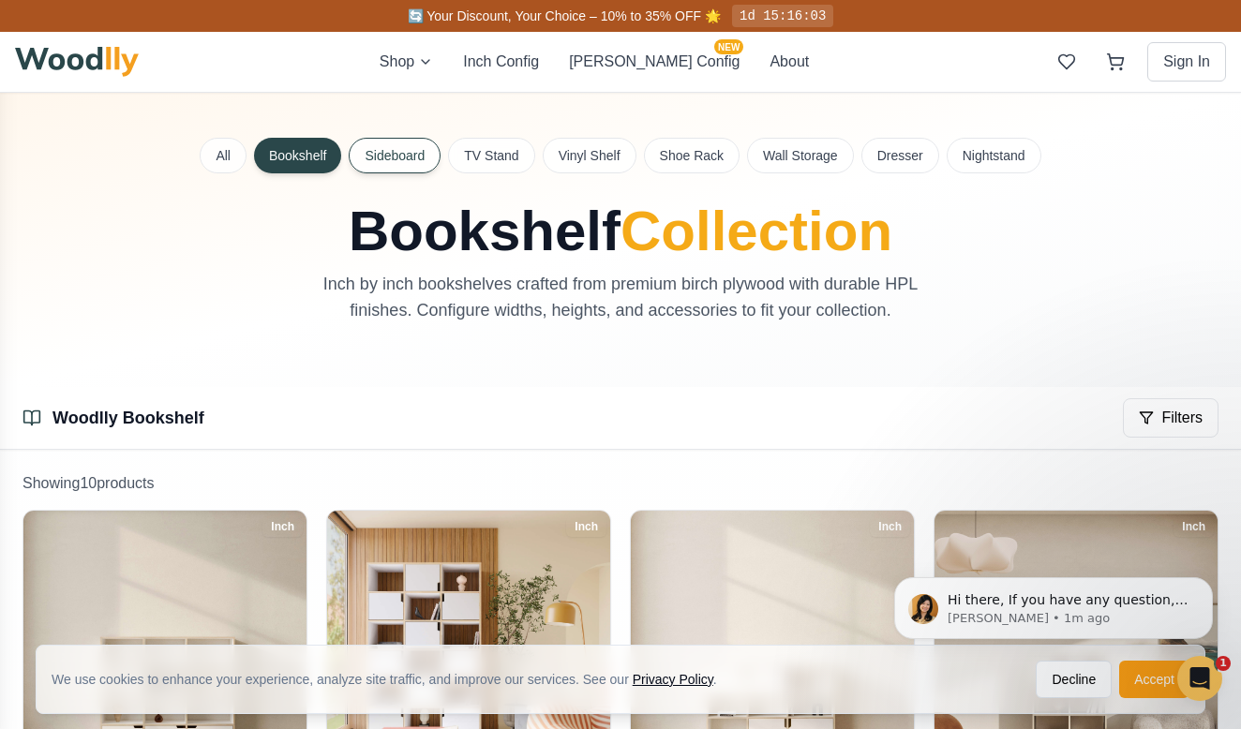
click at [389, 147] on button "Sideboard" at bounding box center [395, 156] width 92 height 36
